Goal: Task Accomplishment & Management: Manage account settings

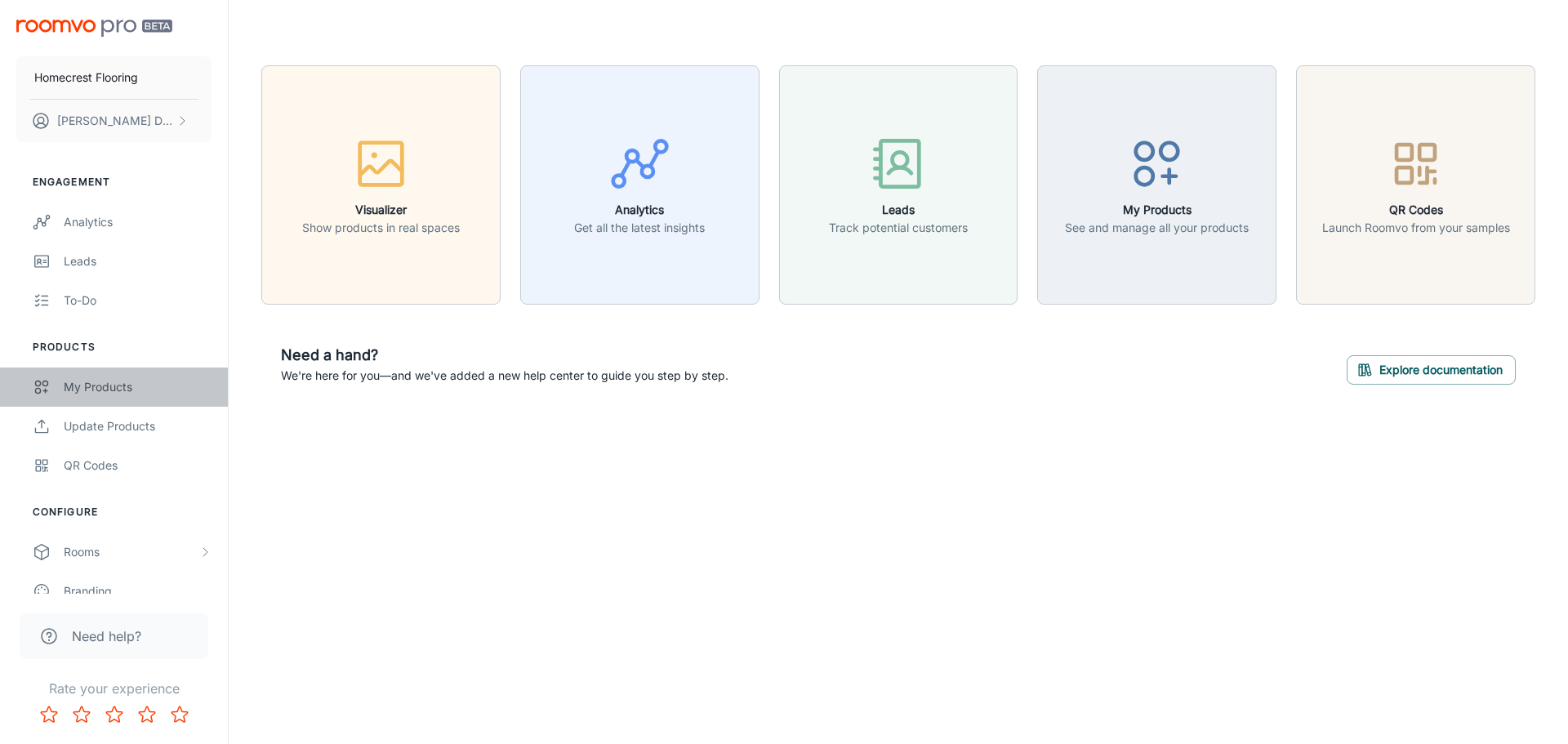
click at [125, 387] on div "My Products" at bounding box center [137, 386] width 148 height 18
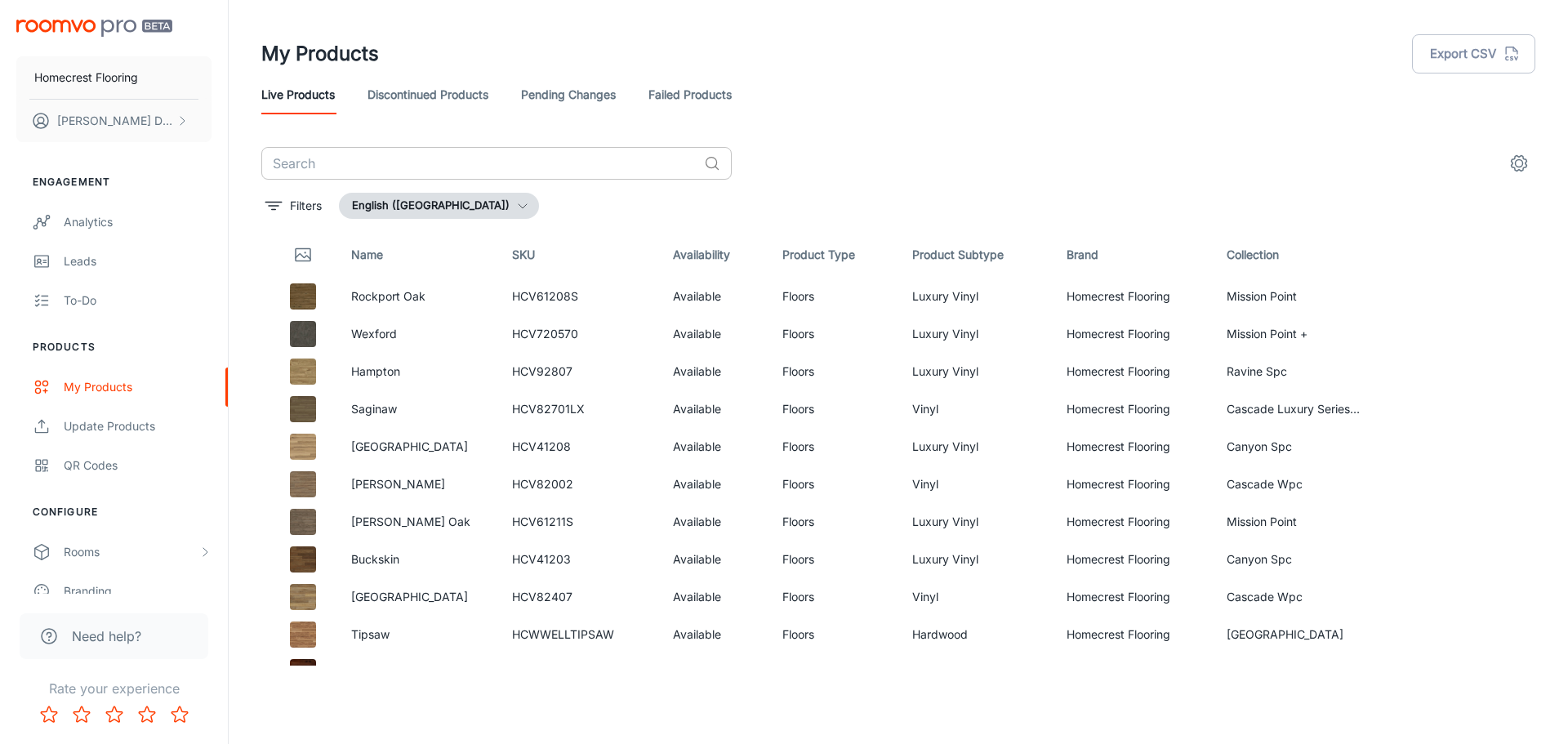
click at [444, 151] on input "text" at bounding box center [479, 163] width 436 height 33
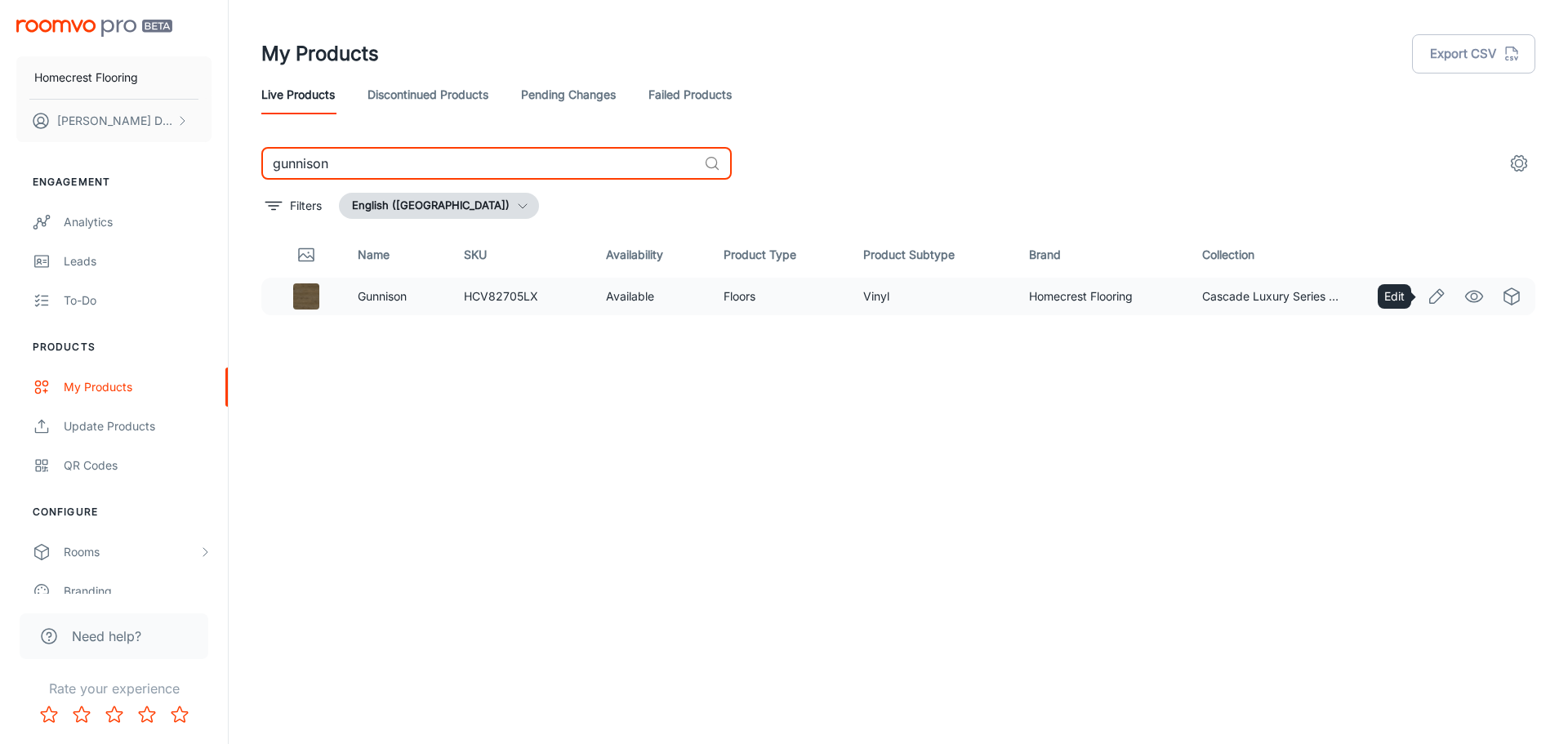
type input "gunnison"
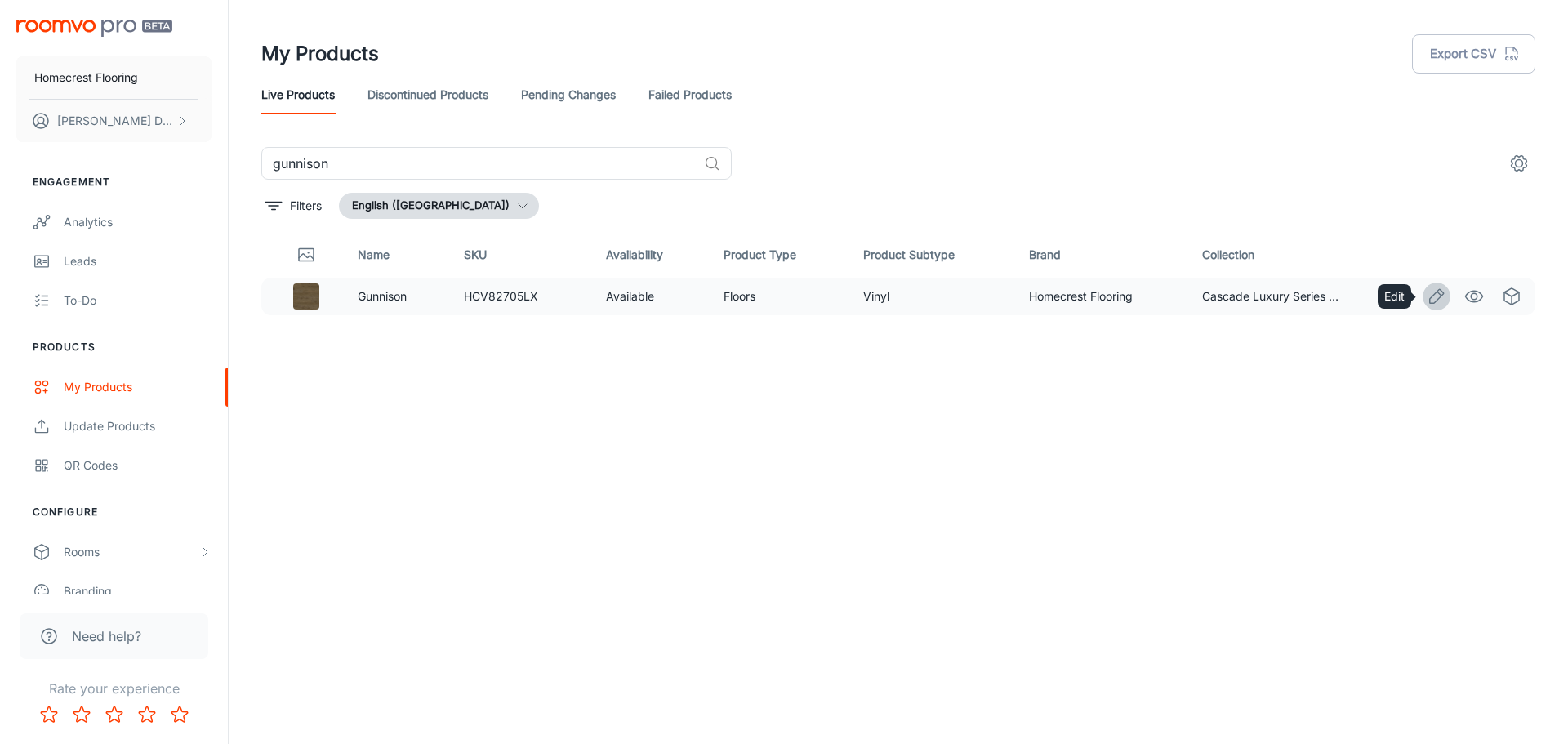
click at [1437, 300] on icon "Edit" at bounding box center [1437, 296] width 19 height 19
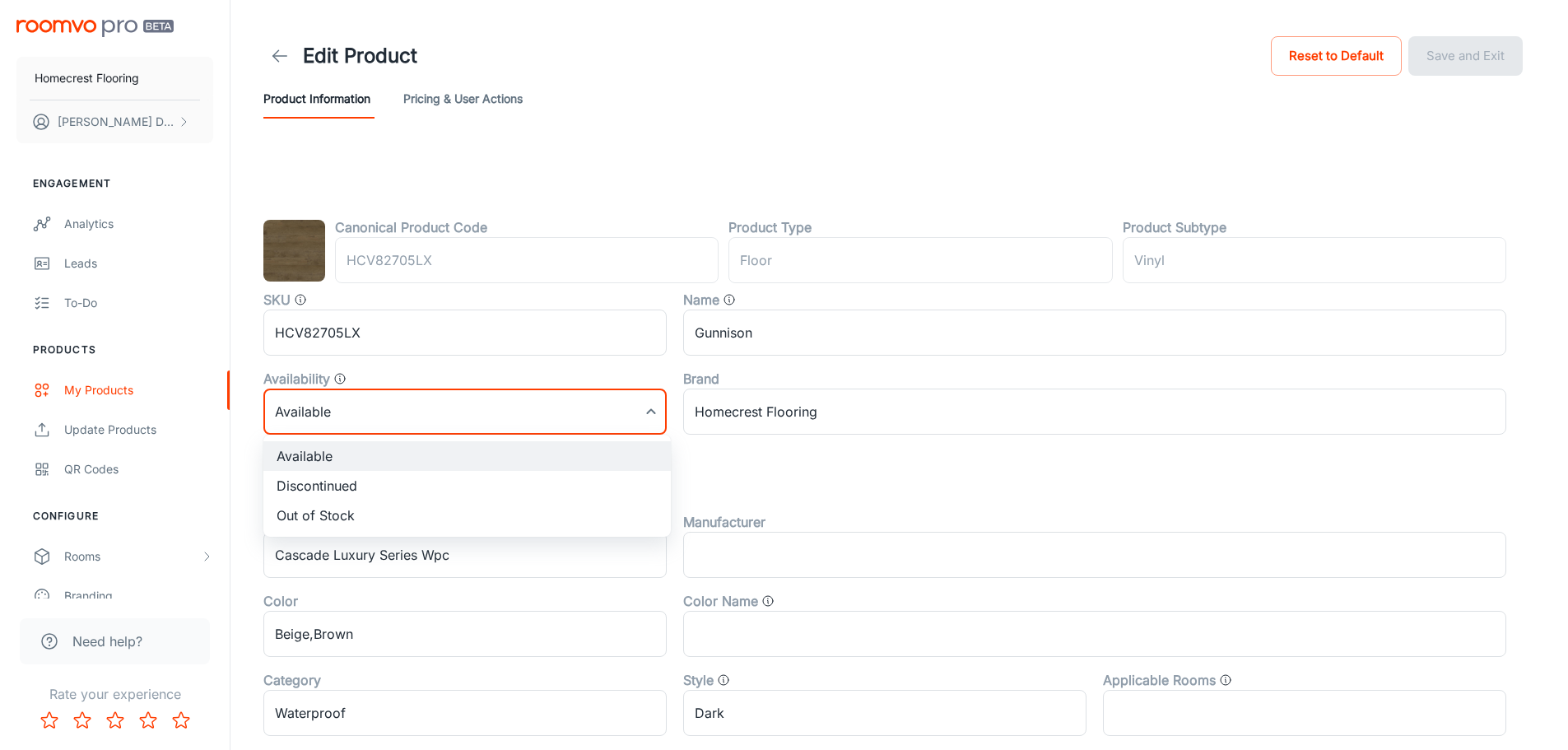
click at [407, 403] on body "Homecrest Flooring [PERSON_NAME] Engagement Analytics Leads To-do Products My P…" at bounding box center [784, 375] width 1568 height 750
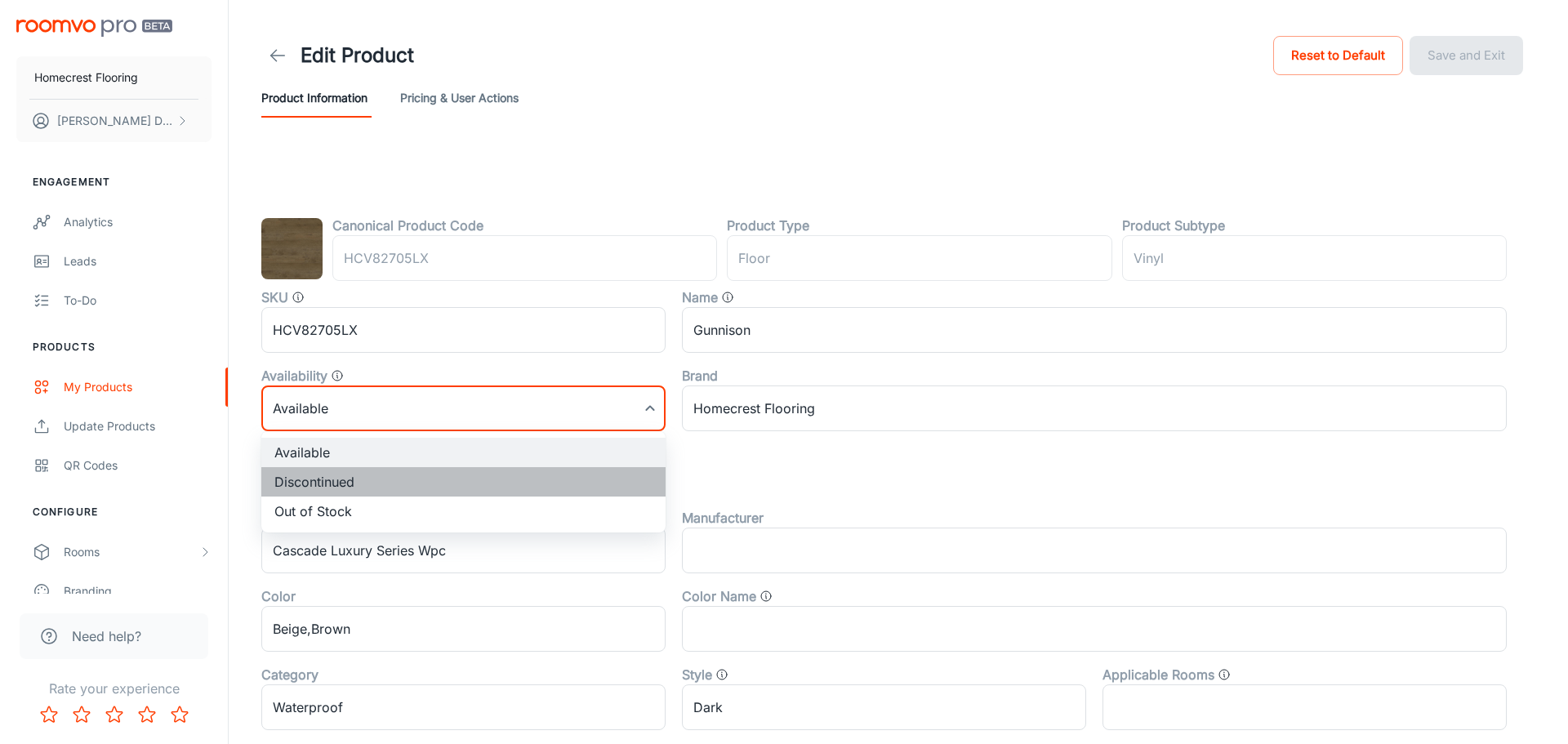
click at [388, 484] on li "Discontinued" at bounding box center [463, 481] width 404 height 29
type input "1"
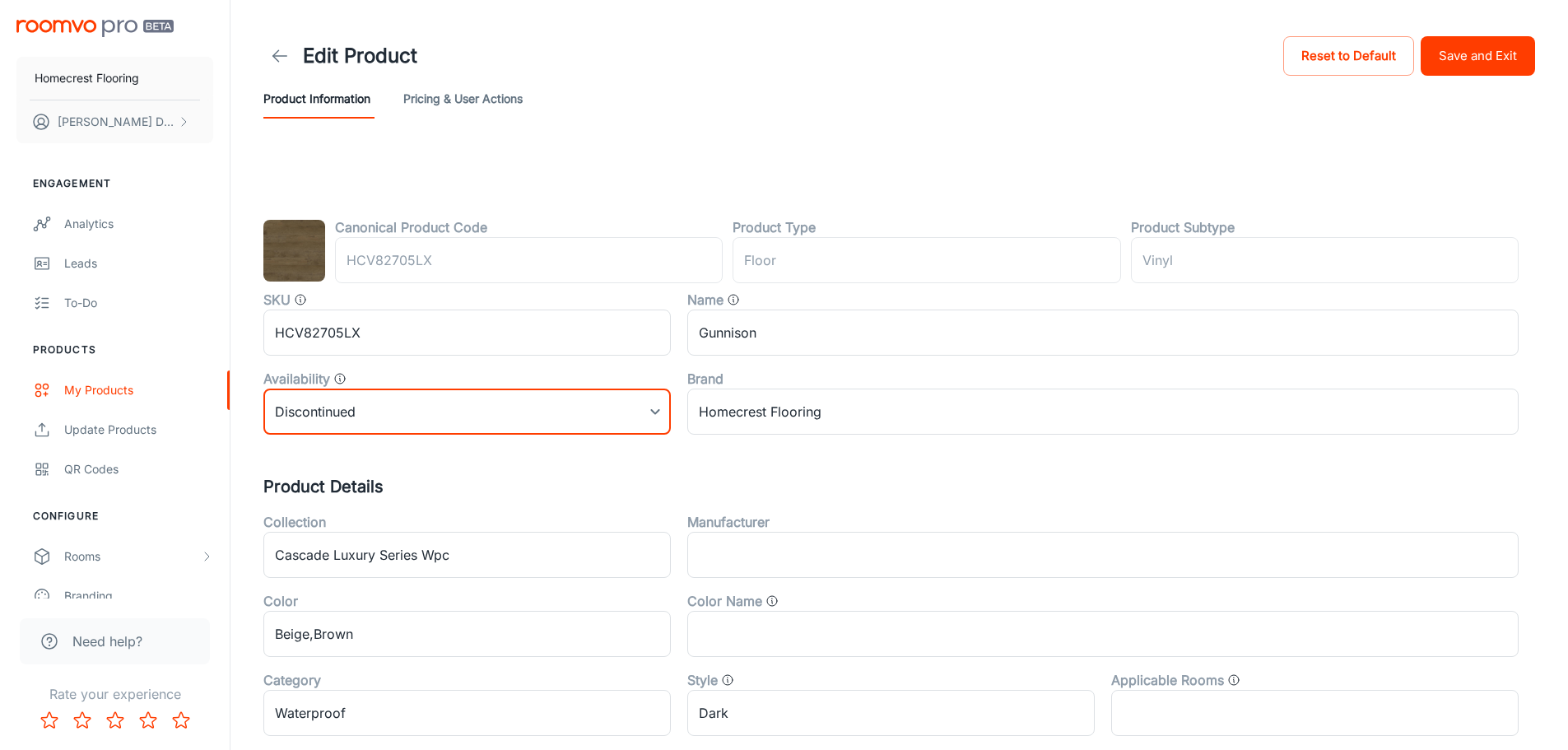
click at [1488, 56] on button "Save and Exit" at bounding box center [1477, 56] width 114 height 40
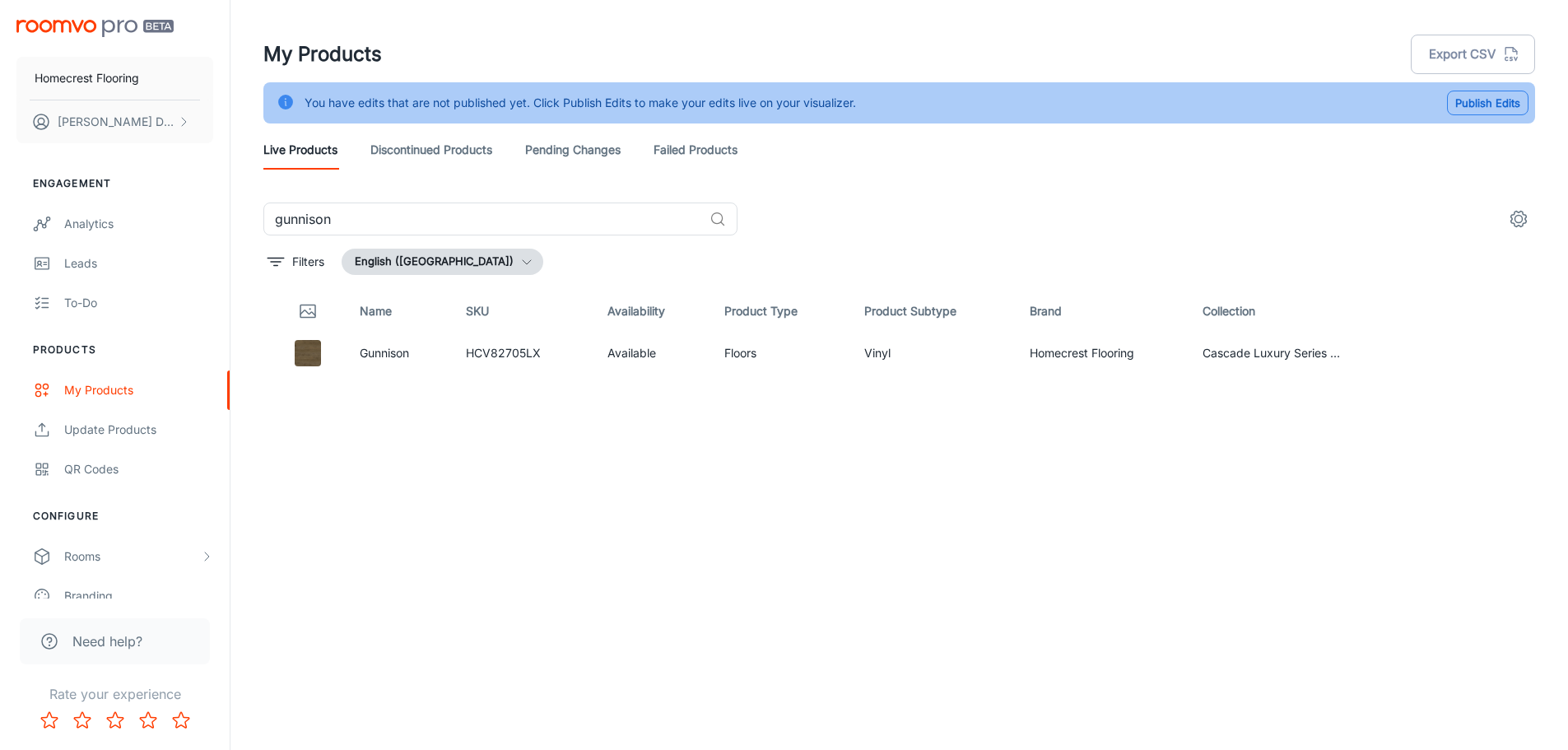
click at [1475, 103] on button "Publish Edits" at bounding box center [1488, 102] width 82 height 24
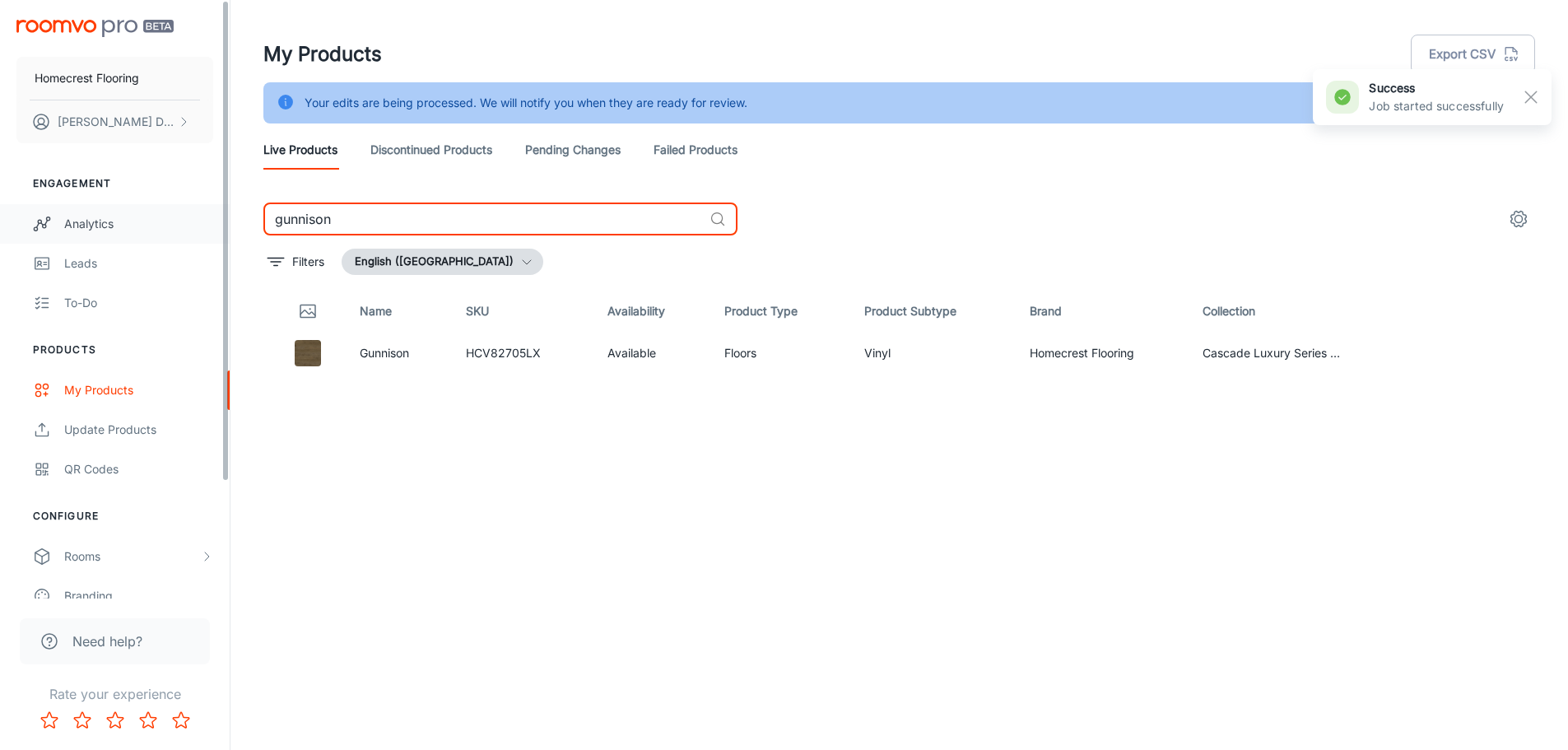
drag, startPoint x: 408, startPoint y: 216, endPoint x: 196, endPoint y: 219, distance: 212.0
click at [196, 219] on div "Homecrest Flooring [PERSON_NAME] Engagement Analytics Leads To-do Products My P…" at bounding box center [784, 395] width 1568 height 791
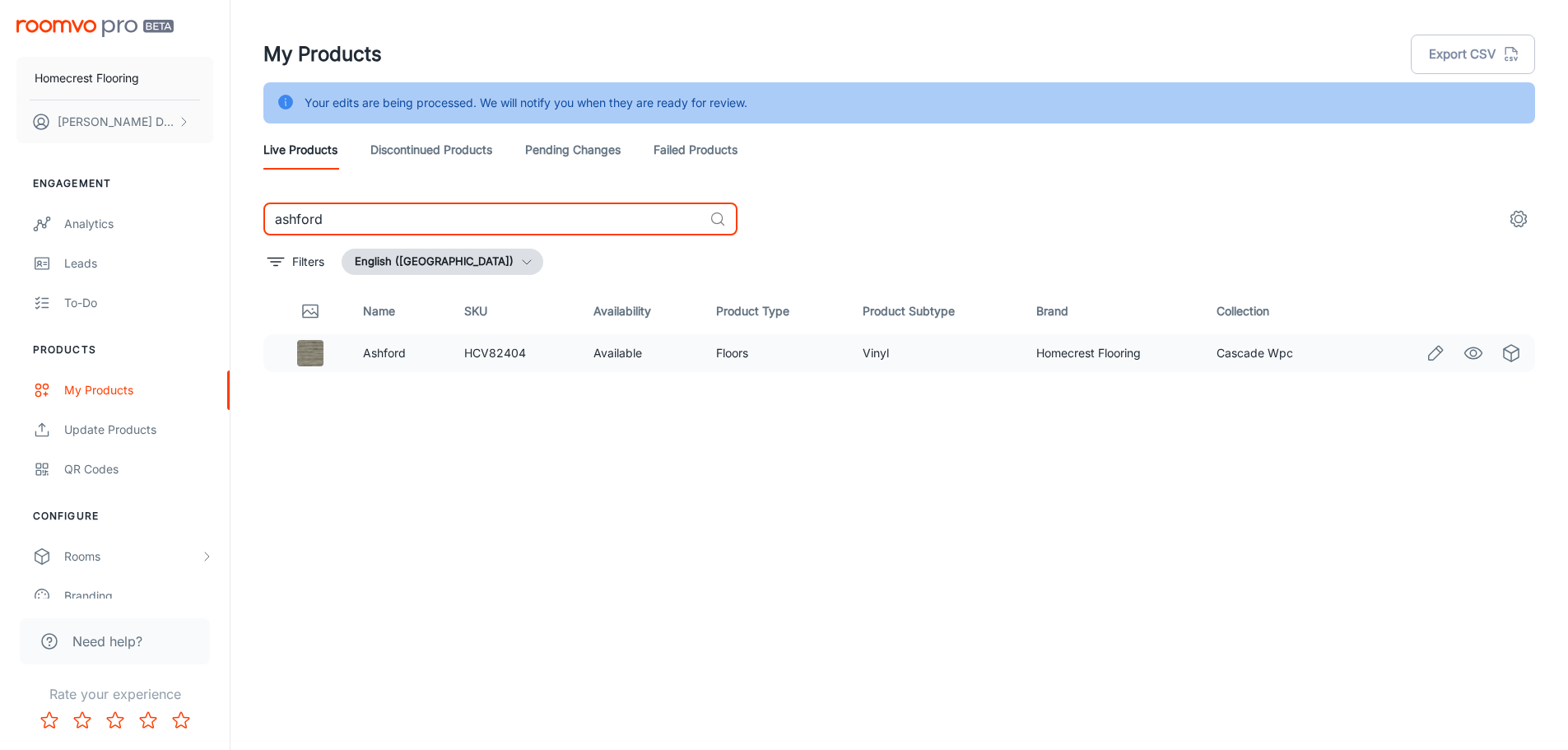
type input "ashford"
click at [1431, 357] on icon "Edit" at bounding box center [1435, 353] width 19 height 19
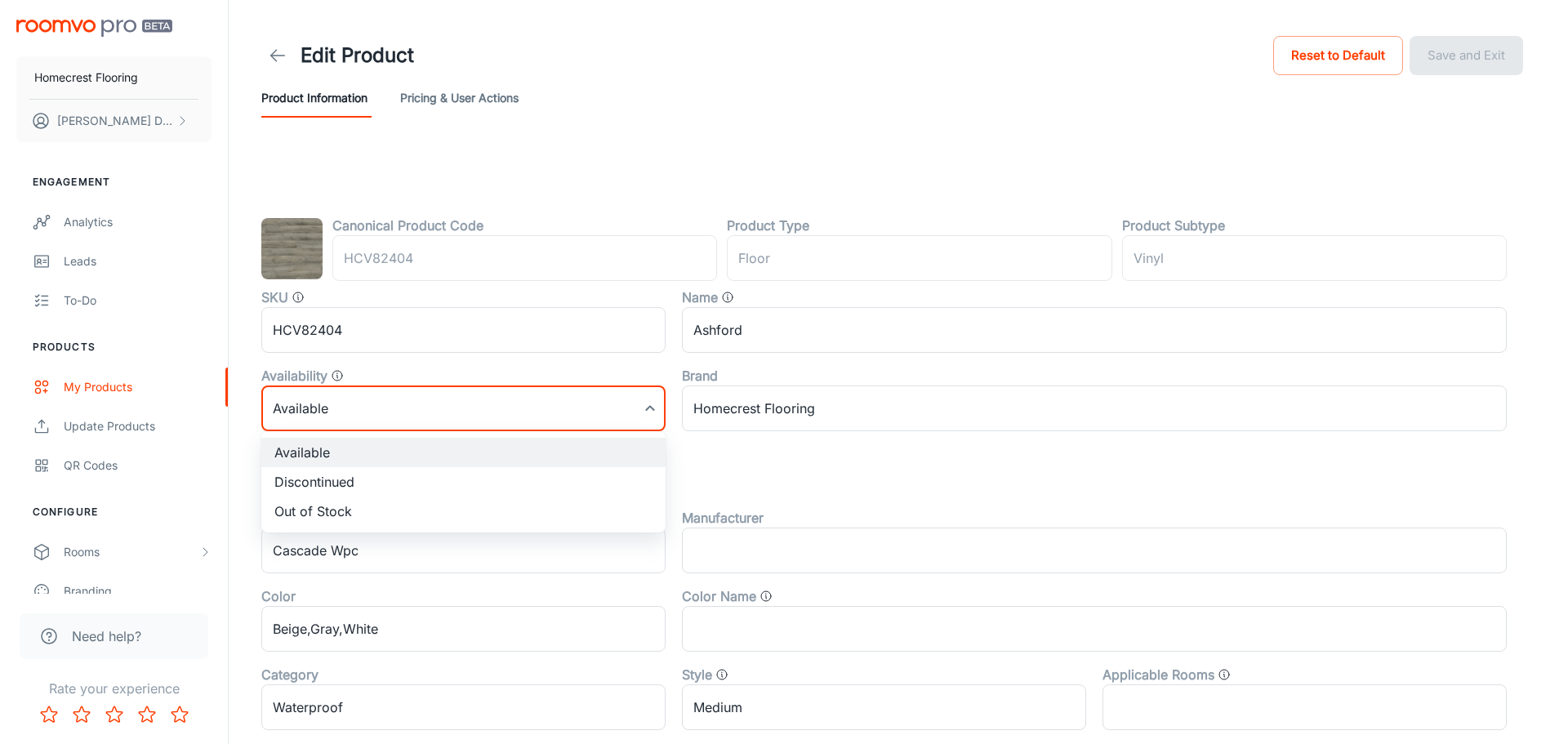
click at [462, 421] on body "Homecrest Flooring [PERSON_NAME] Engagement Analytics Leads To-do Products My P…" at bounding box center [784, 372] width 1568 height 744
click at [412, 485] on li "Discontinued" at bounding box center [463, 481] width 404 height 29
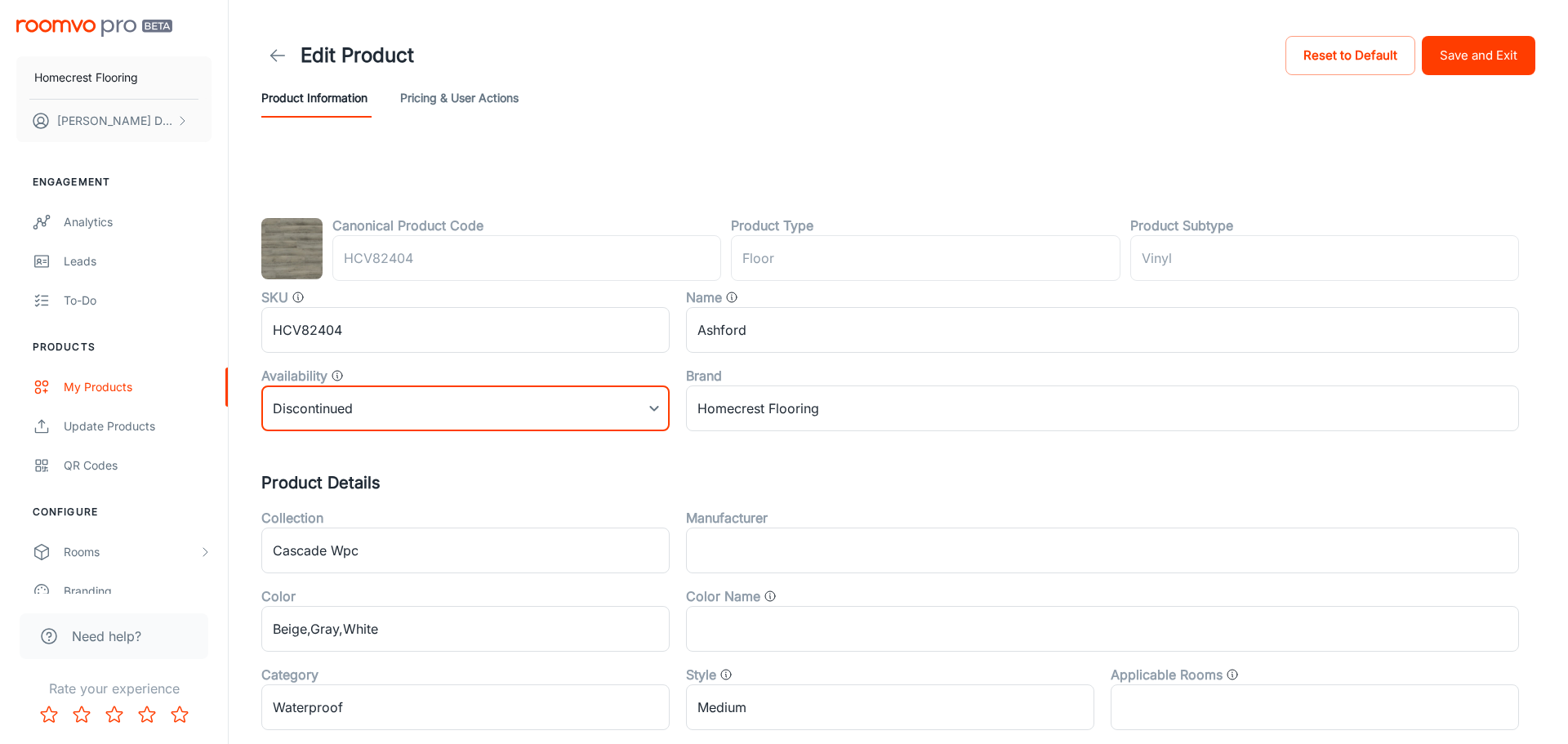
type input "1"
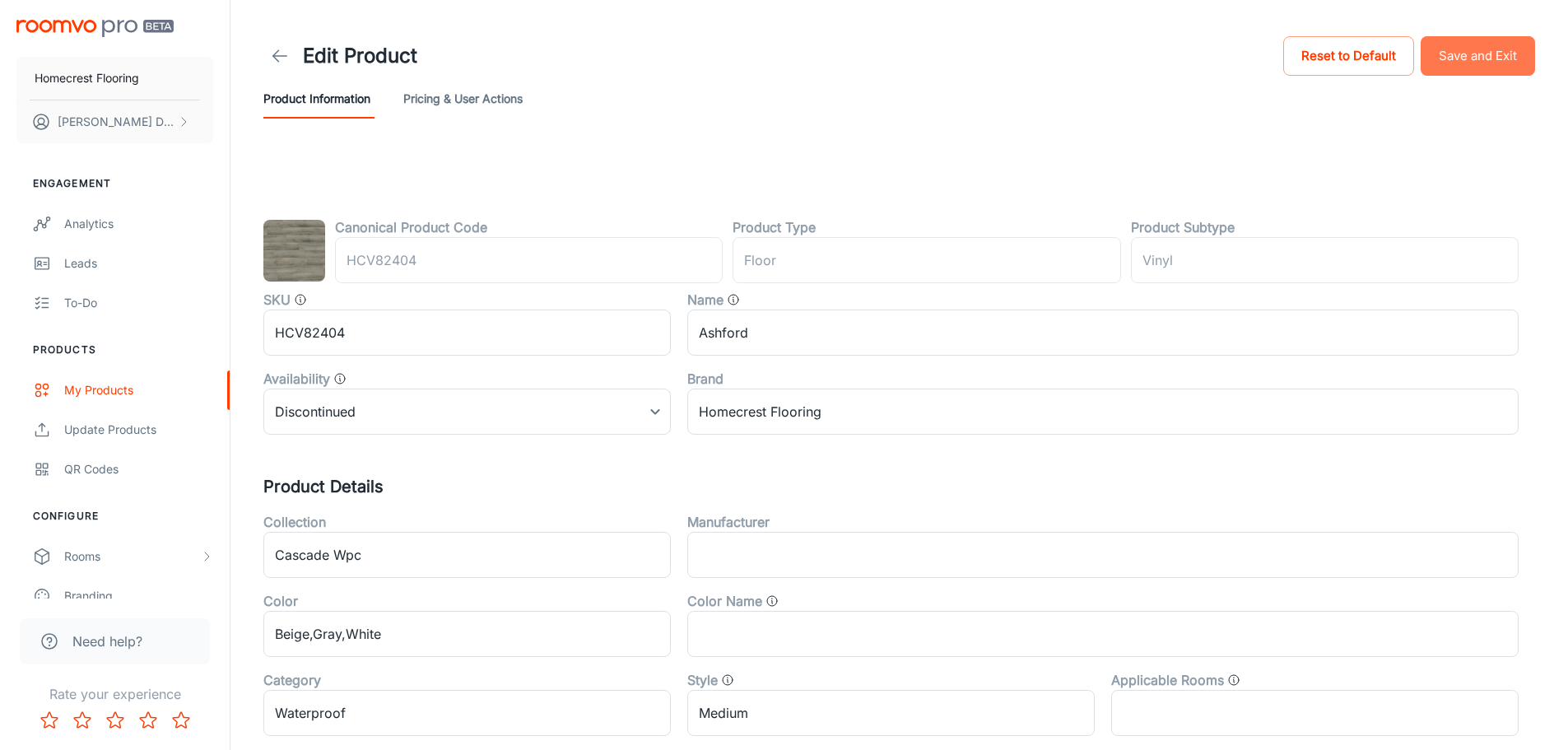
click at [1466, 58] on button "Save and Exit" at bounding box center [1477, 56] width 114 height 40
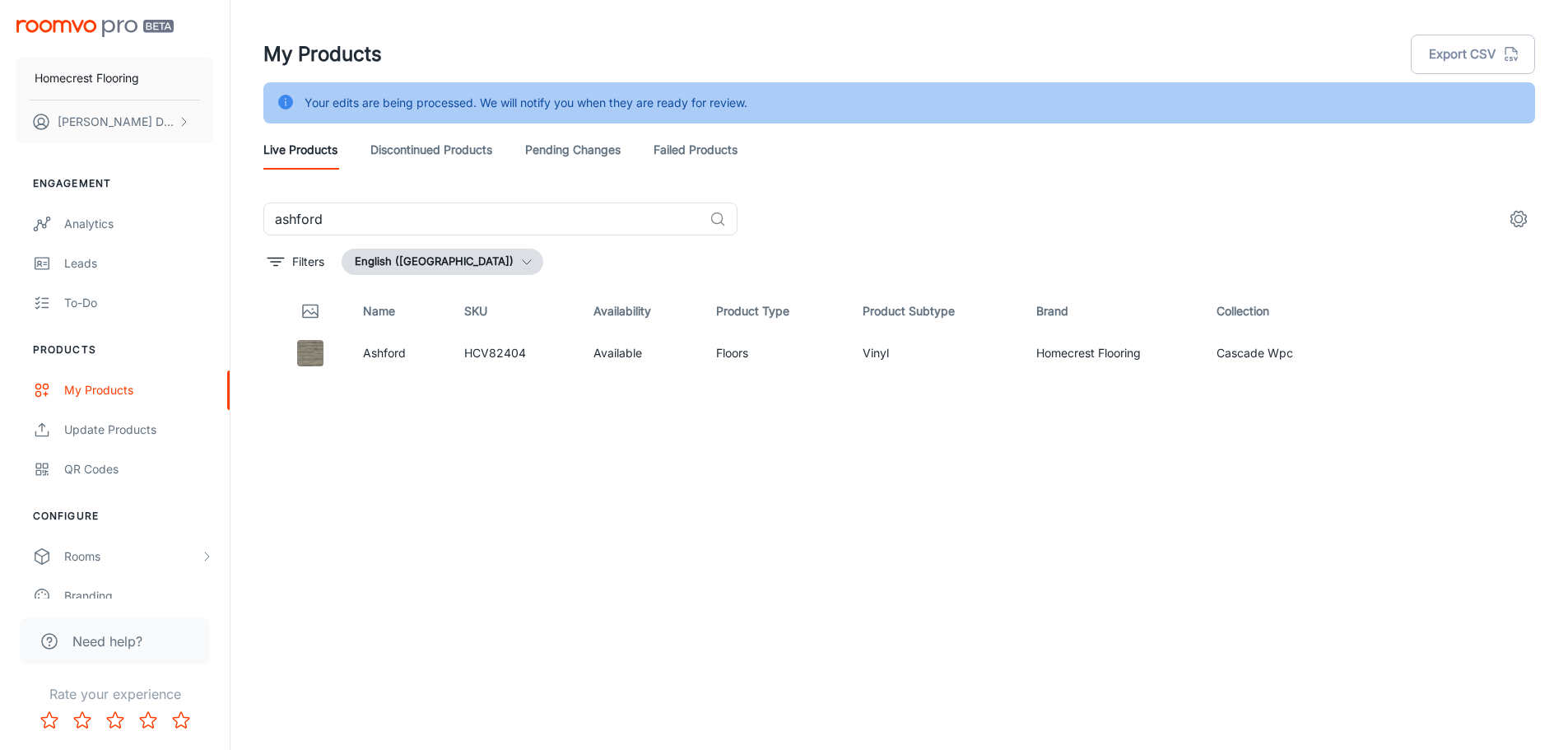
click at [1038, 199] on header "My Products Export CSV Your edits are being processed. We will notify you when …" at bounding box center [899, 101] width 1312 height 203
click at [526, 217] on input "ashford" at bounding box center [482, 219] width 440 height 33
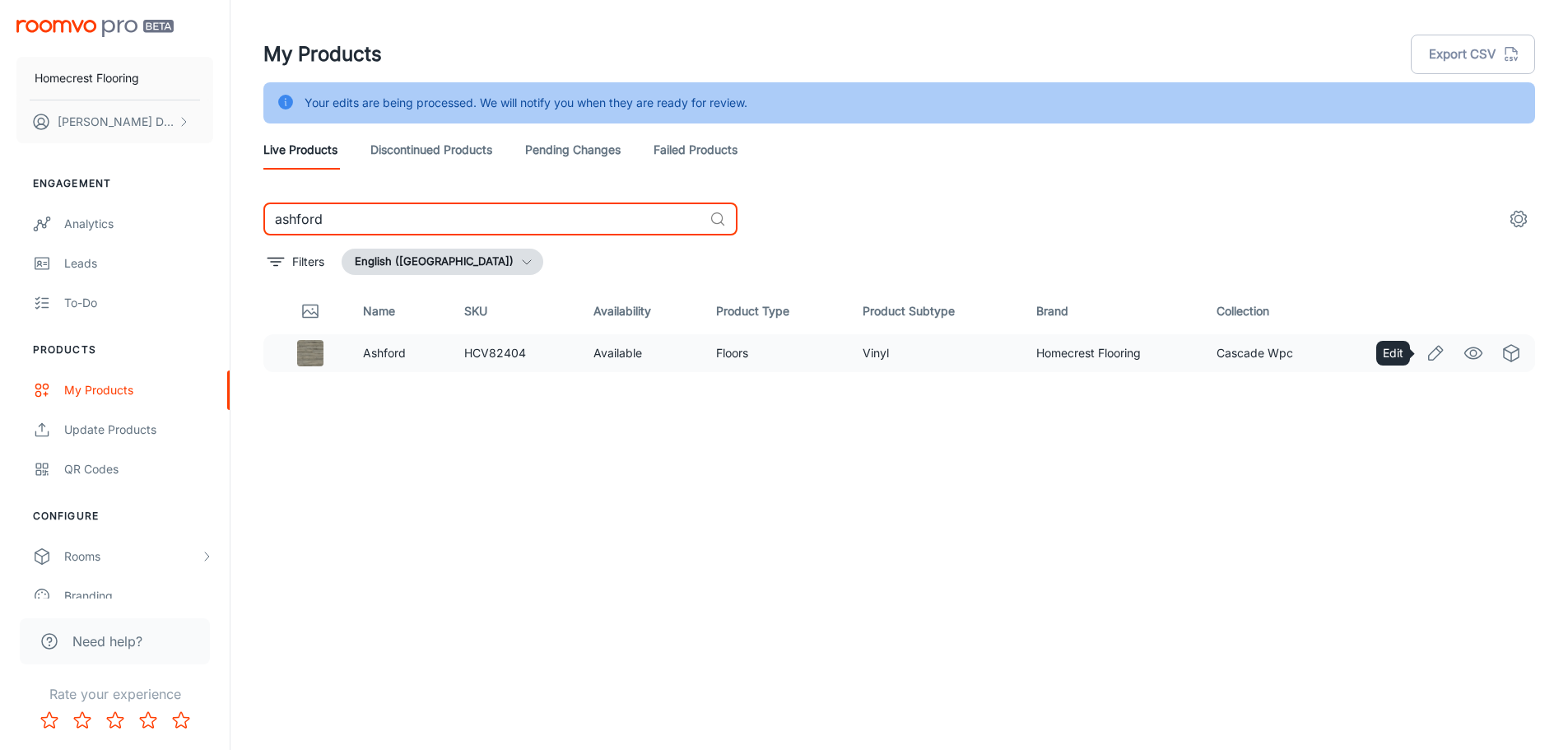
click at [1429, 362] on icon "Edit" at bounding box center [1435, 353] width 19 height 19
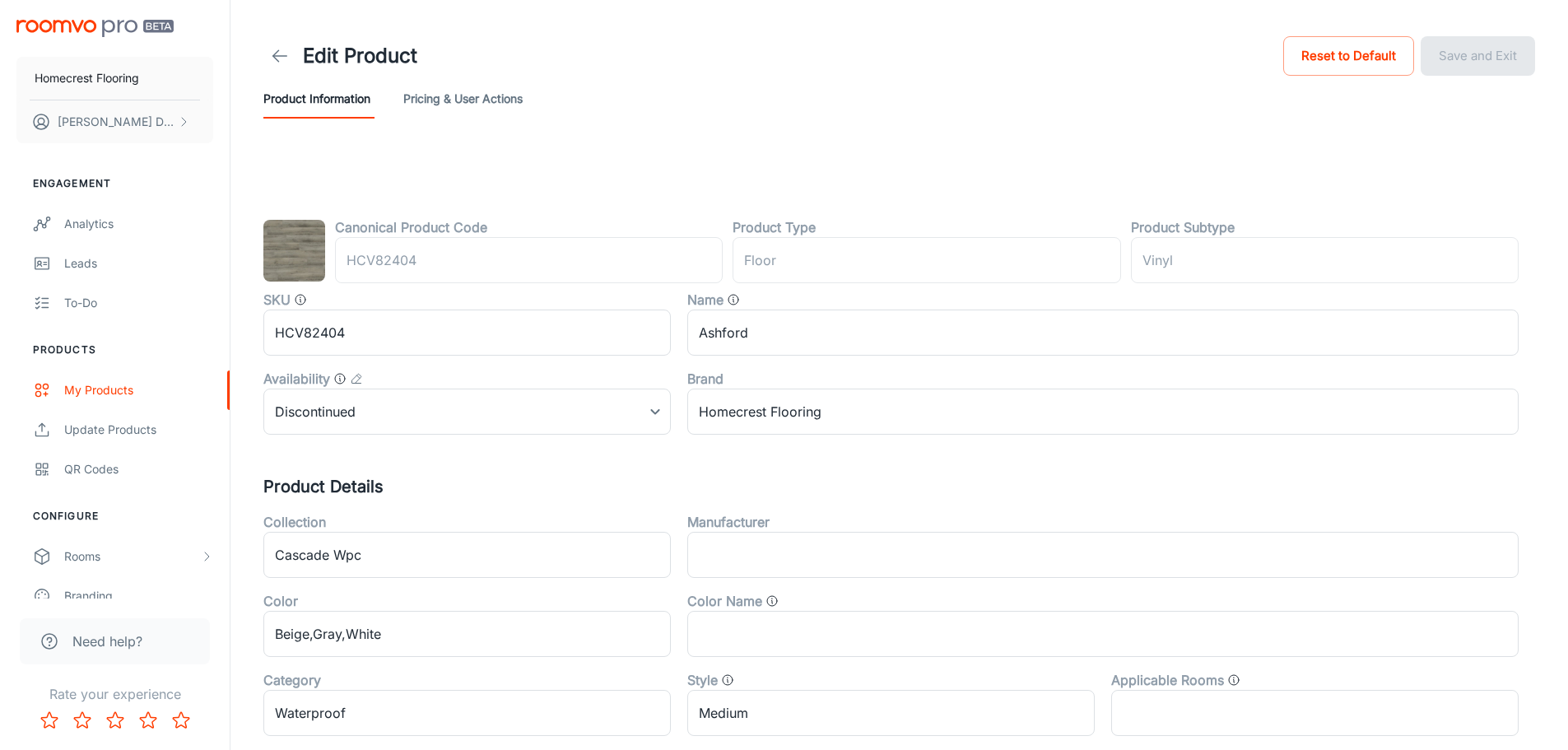
click at [283, 55] on icon at bounding box center [280, 56] width 19 height 19
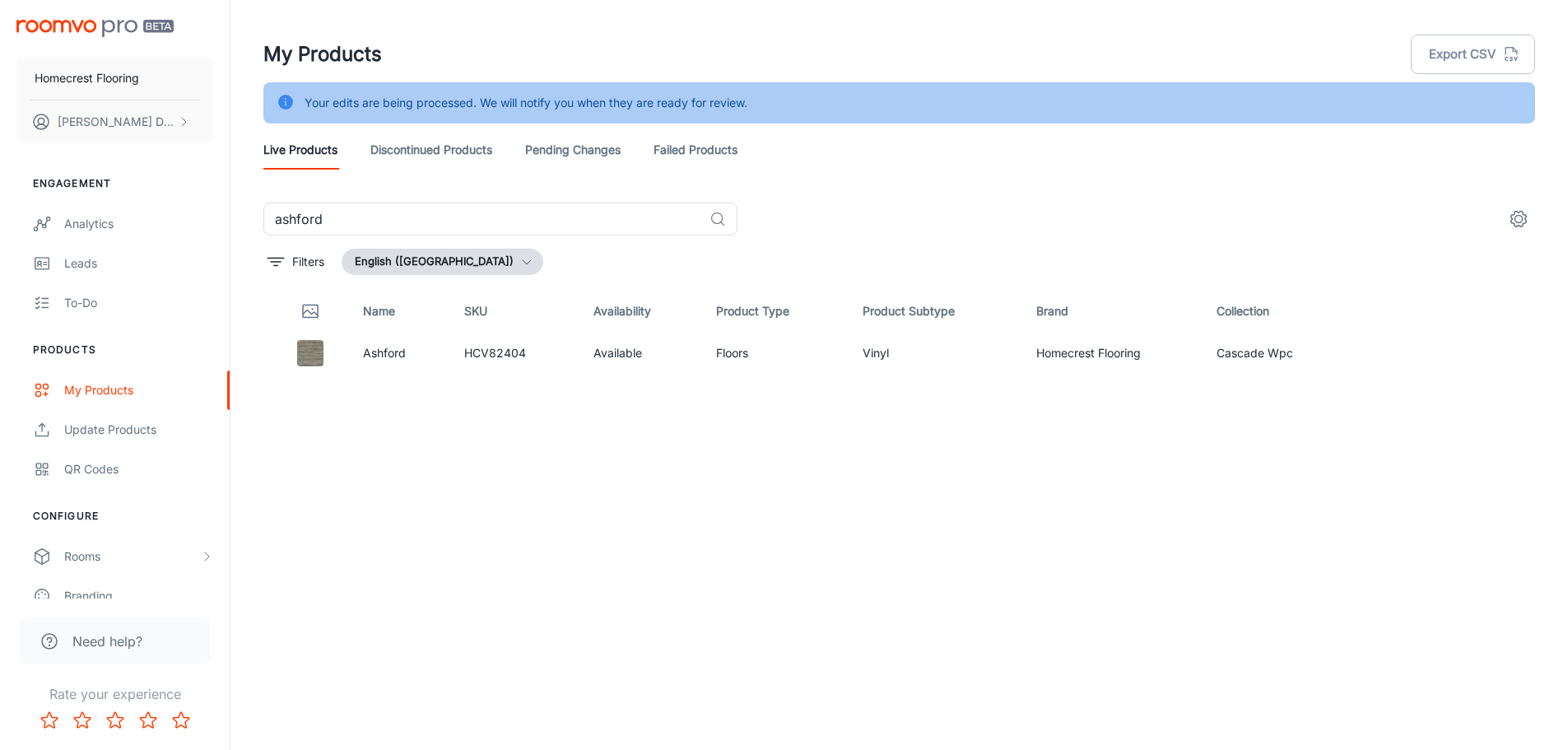
click at [1485, 117] on div "Your edits are being processed. We will notify you when they are ready for revi…" at bounding box center [899, 102] width 1272 height 41
click at [1052, 198] on header "My Products Export CSV Your edits are being processed. We will notify you when …" at bounding box center [899, 101] width 1312 height 203
